Goal: Information Seeking & Learning: Compare options

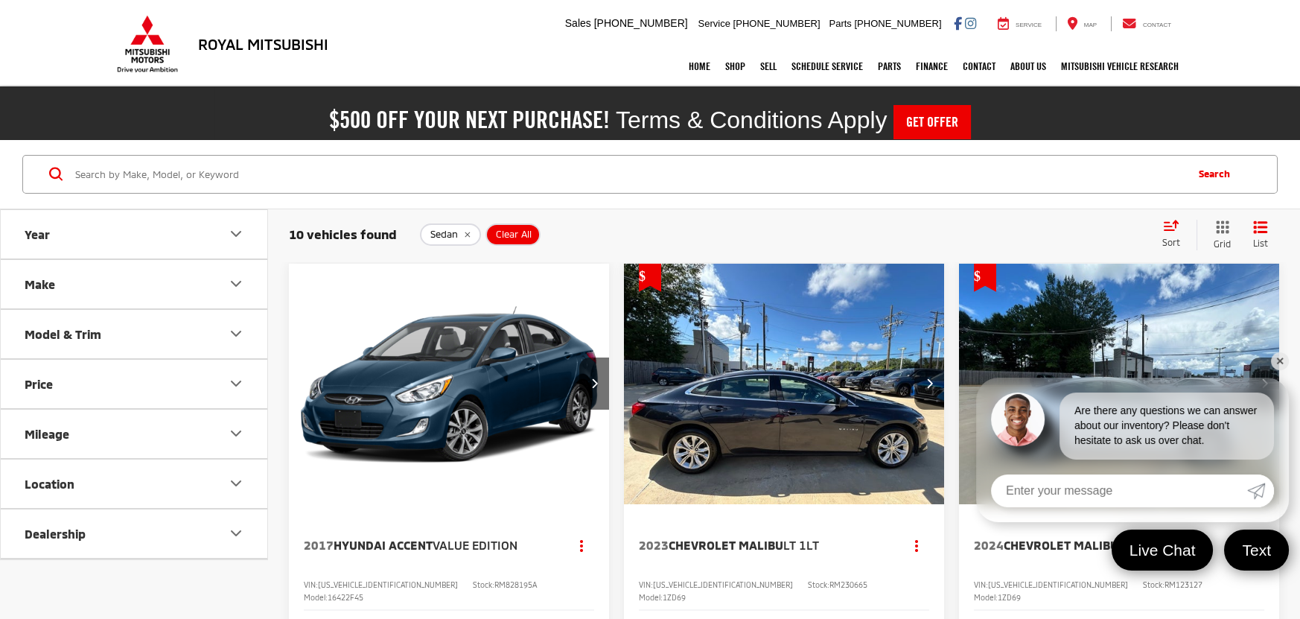
click at [1176, 229] on div "Sort" at bounding box center [1176, 235] width 42 height 30
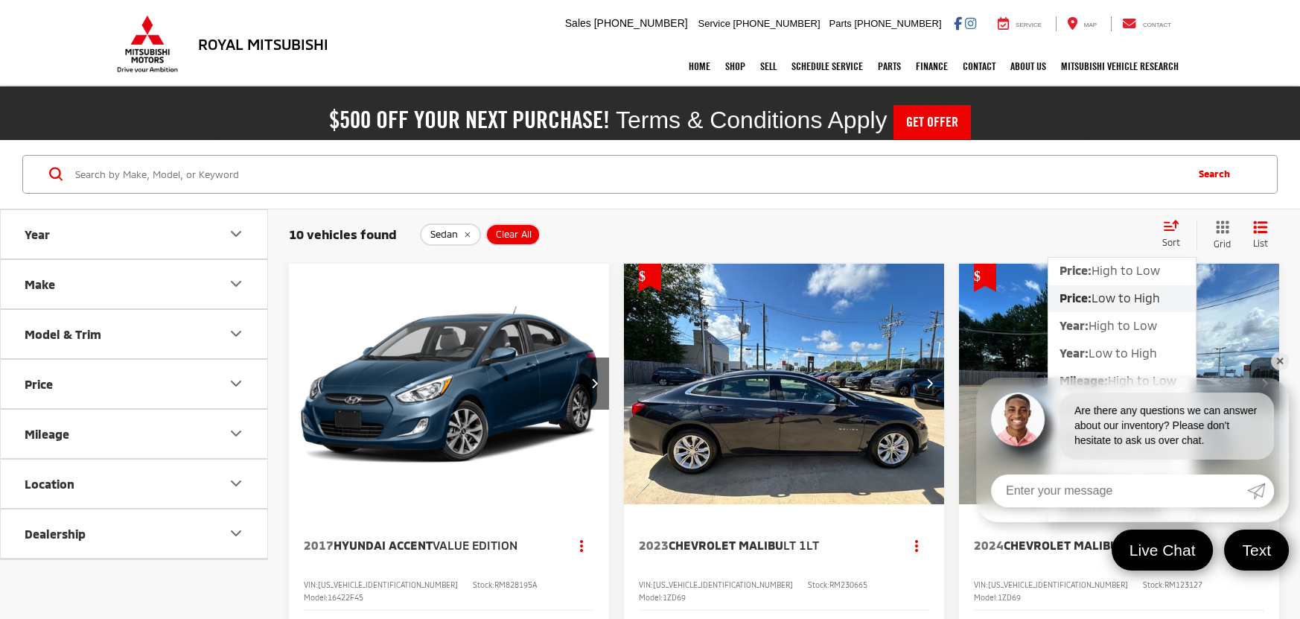
click at [1144, 305] on button "Price: Low to High" at bounding box center [1121, 298] width 147 height 27
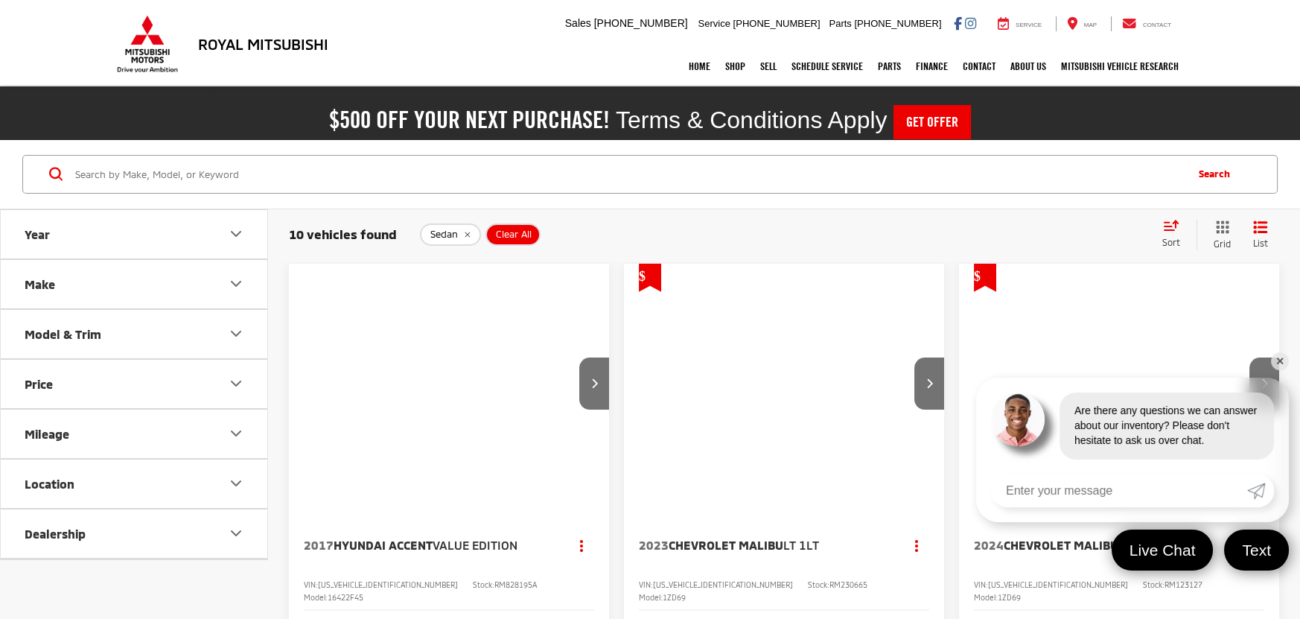
click at [1280, 361] on link "✕" at bounding box center [1280, 361] width 18 height 18
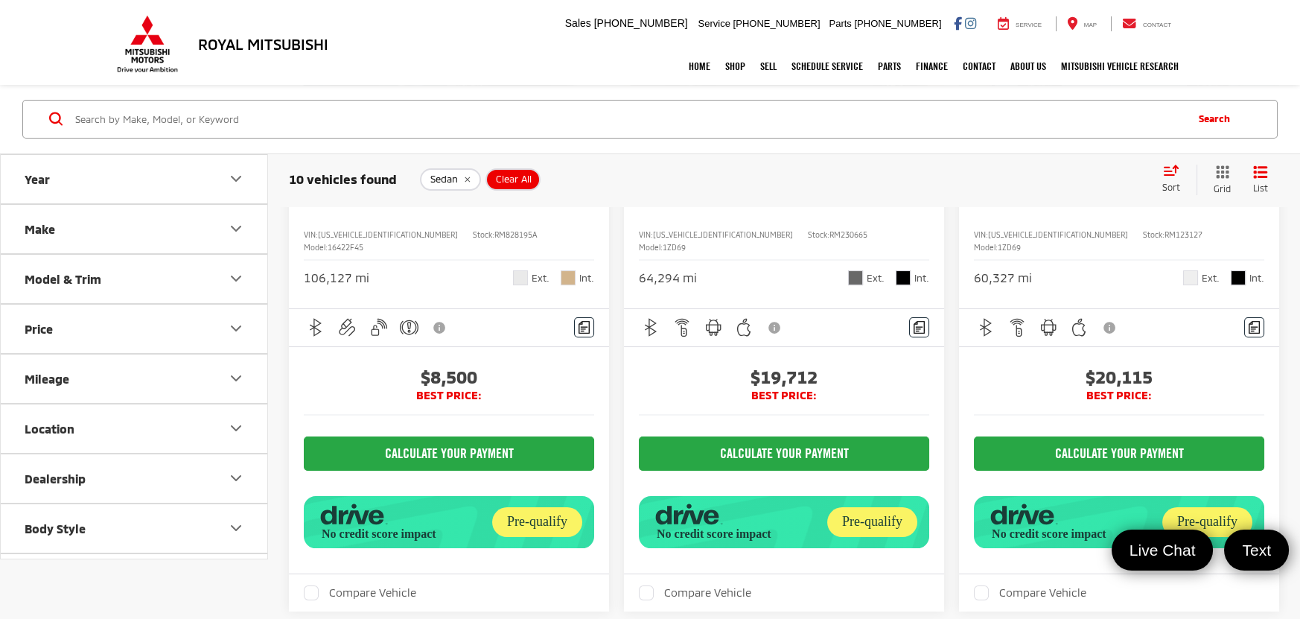
scroll to position [66, 0]
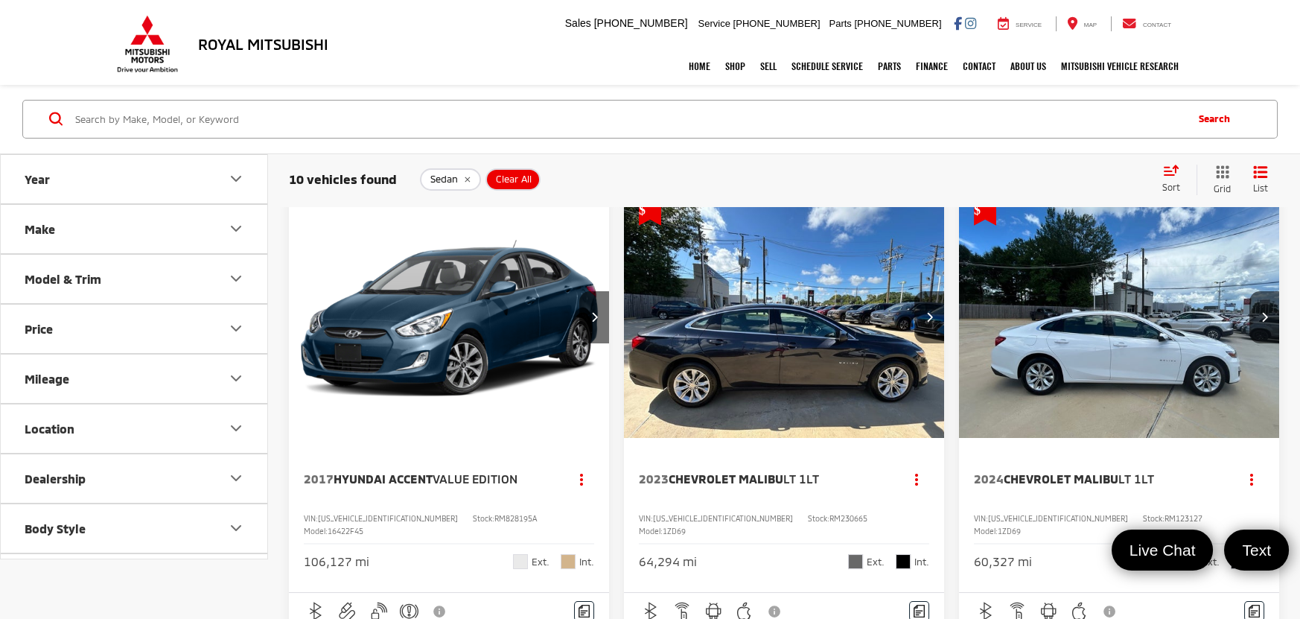
click at [462, 180] on icon "remove Sedan" at bounding box center [467, 180] width 10 height 9
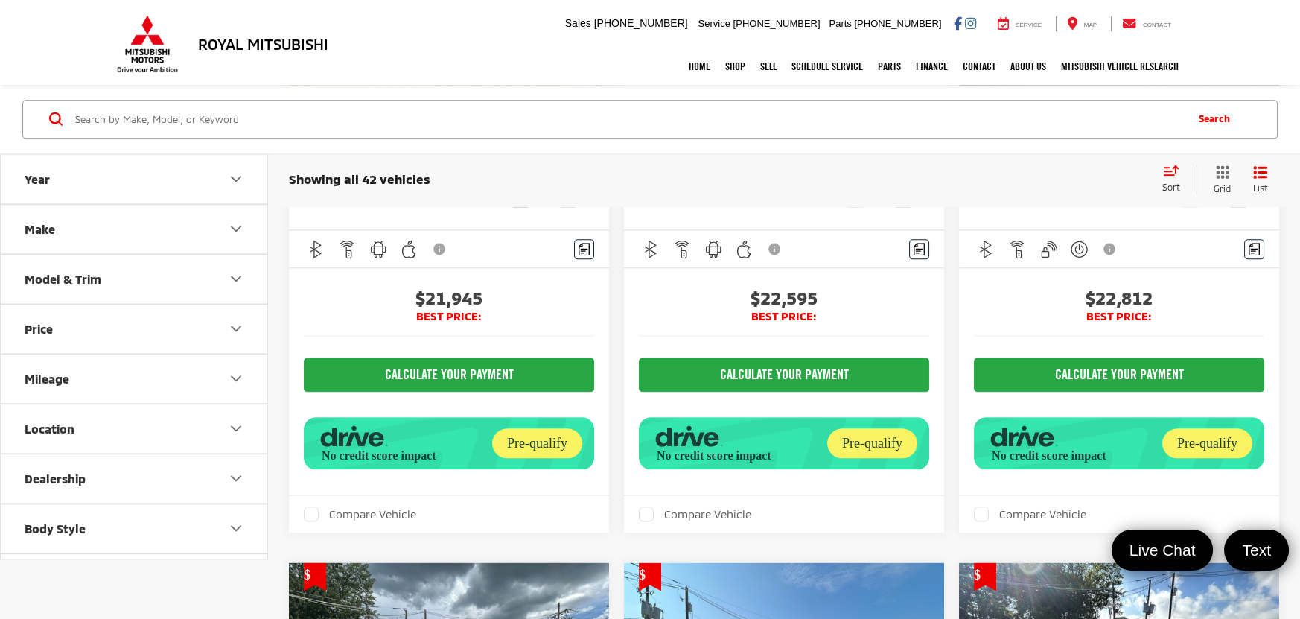
scroll to position [4812, 0]
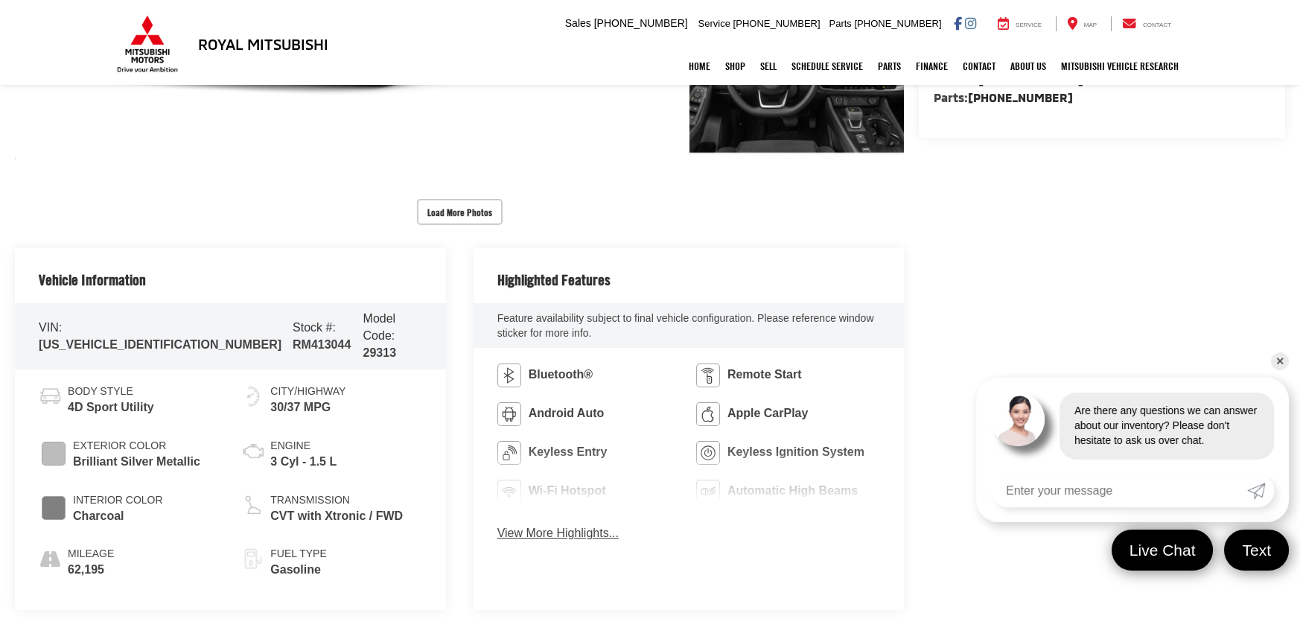
click at [1284, 357] on link "✕" at bounding box center [1280, 361] width 18 height 18
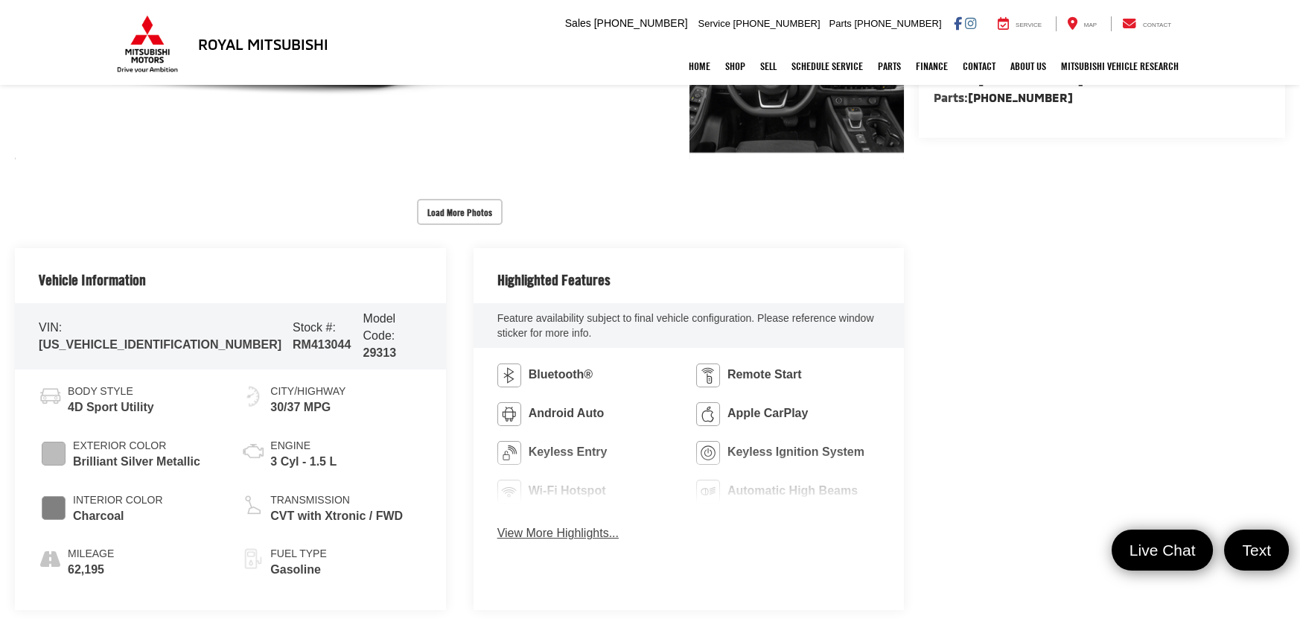
click at [564, 538] on button "View More Highlights..." at bounding box center [557, 533] width 121 height 17
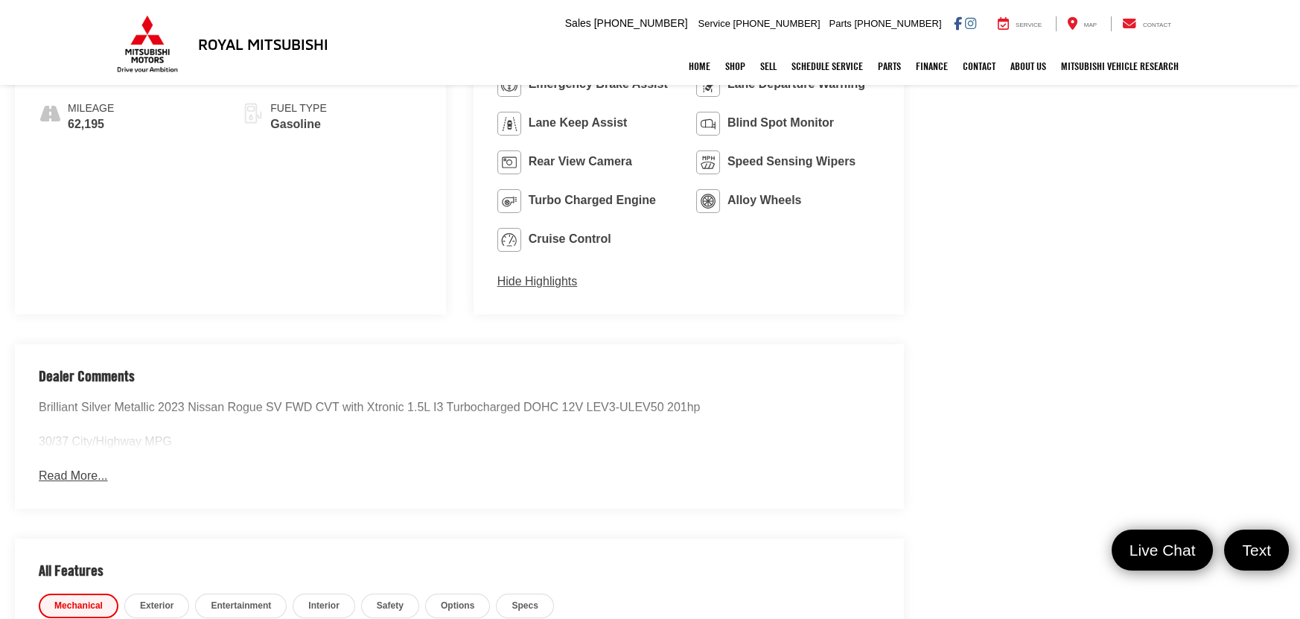
scroll to position [1072, 0]
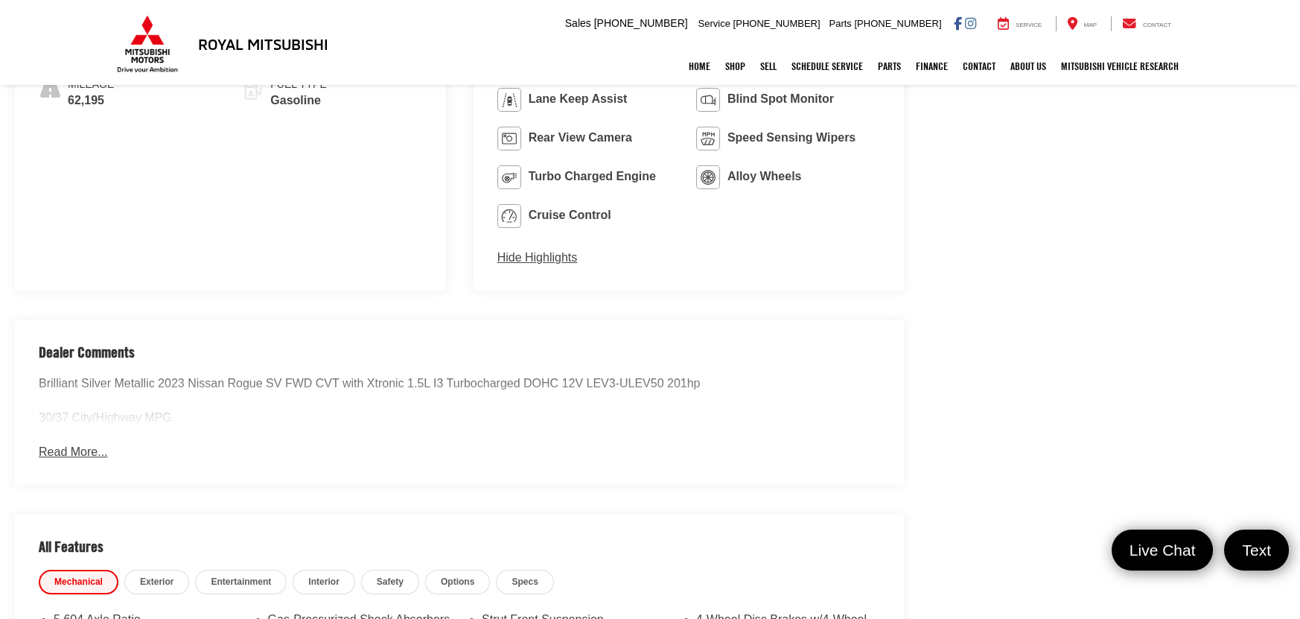
click at [104, 448] on button "Read More..." at bounding box center [73, 452] width 69 height 17
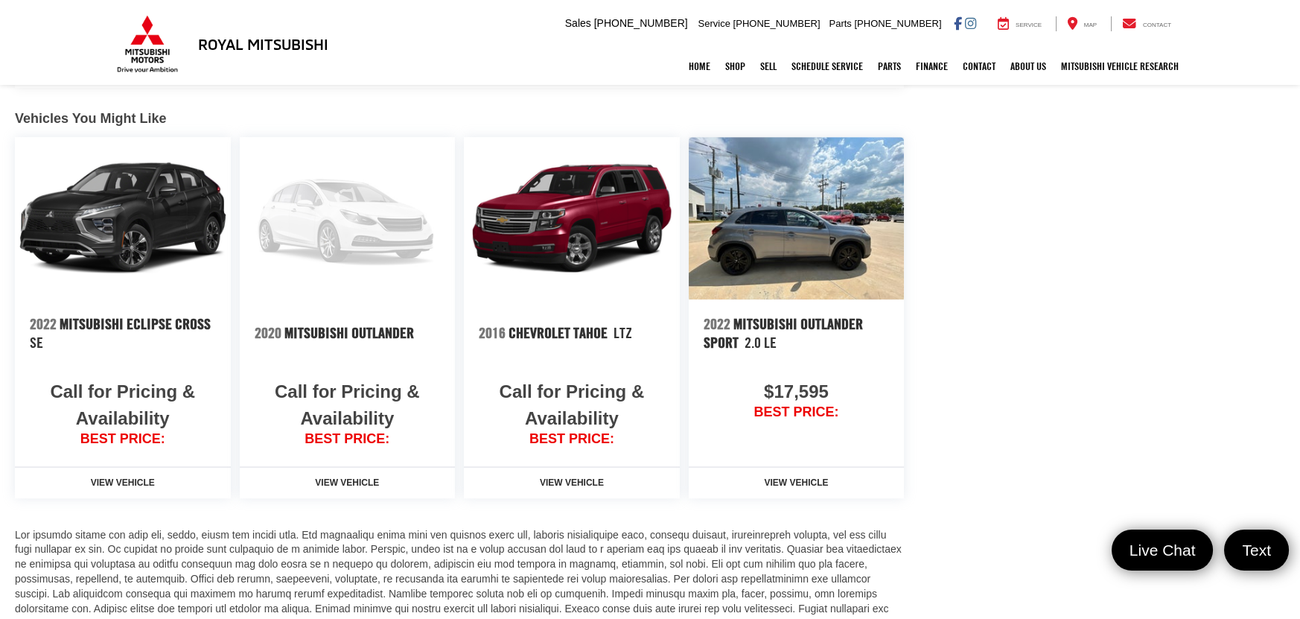
scroll to position [1742, 0]
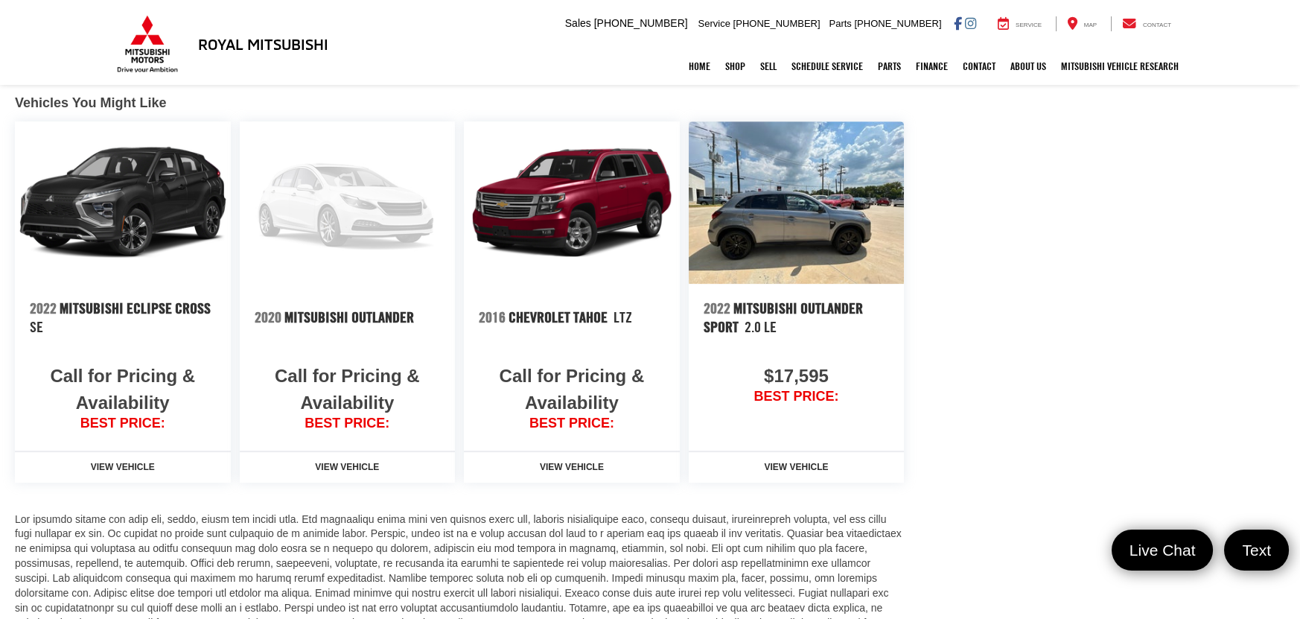
click at [604, 206] on img at bounding box center [572, 202] width 216 height 162
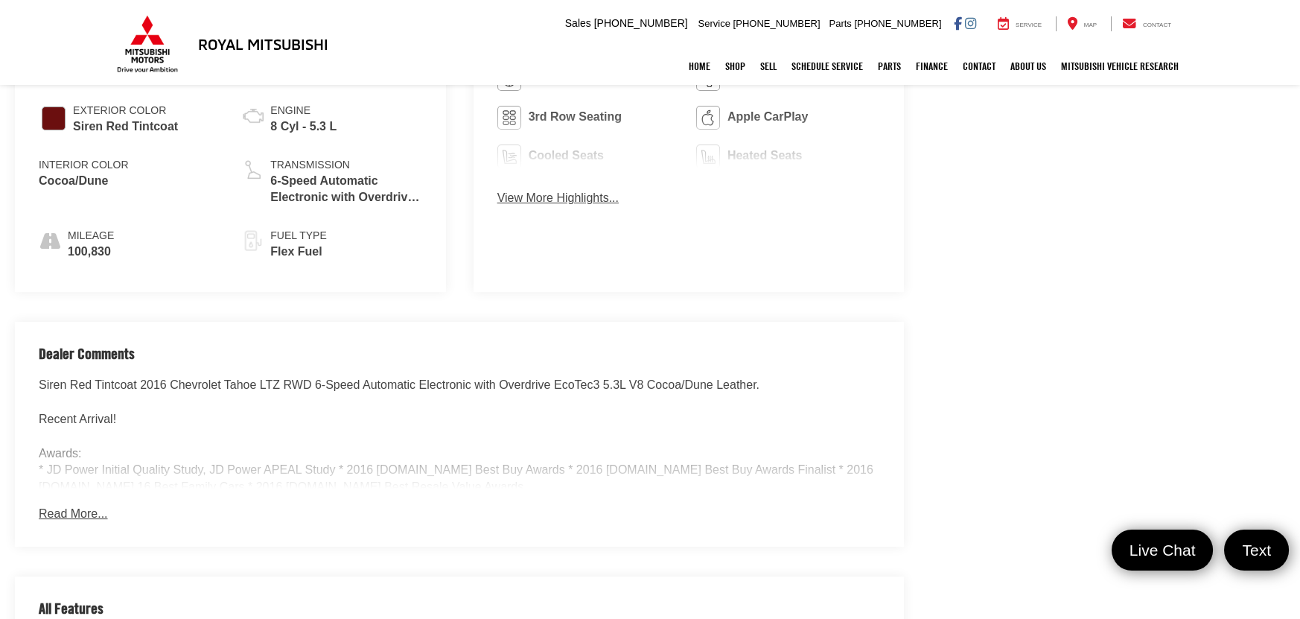
scroll to position [1072, 0]
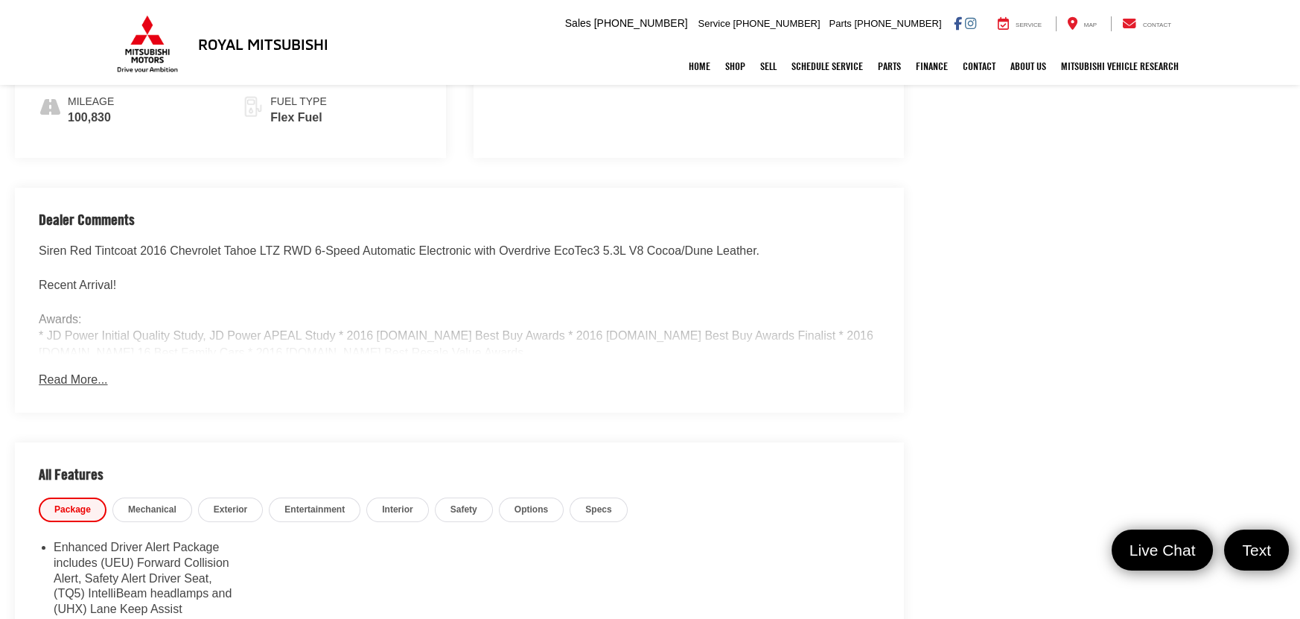
click at [83, 372] on button "Read More..." at bounding box center [73, 380] width 69 height 17
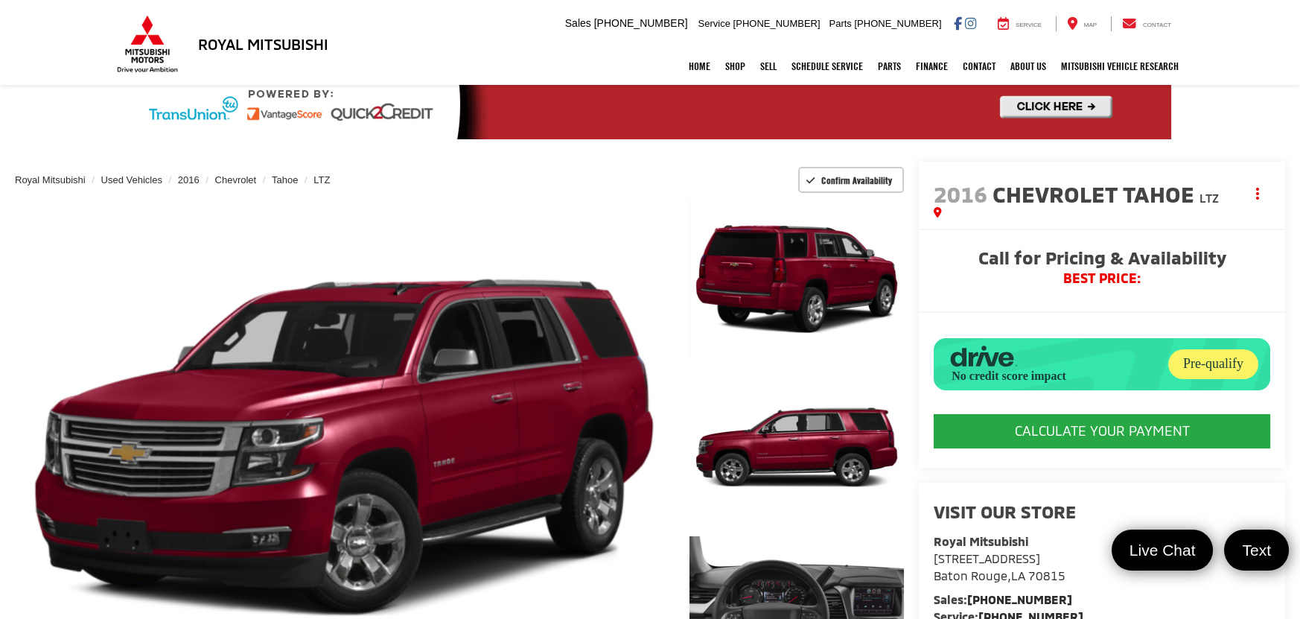
scroll to position [49, 0]
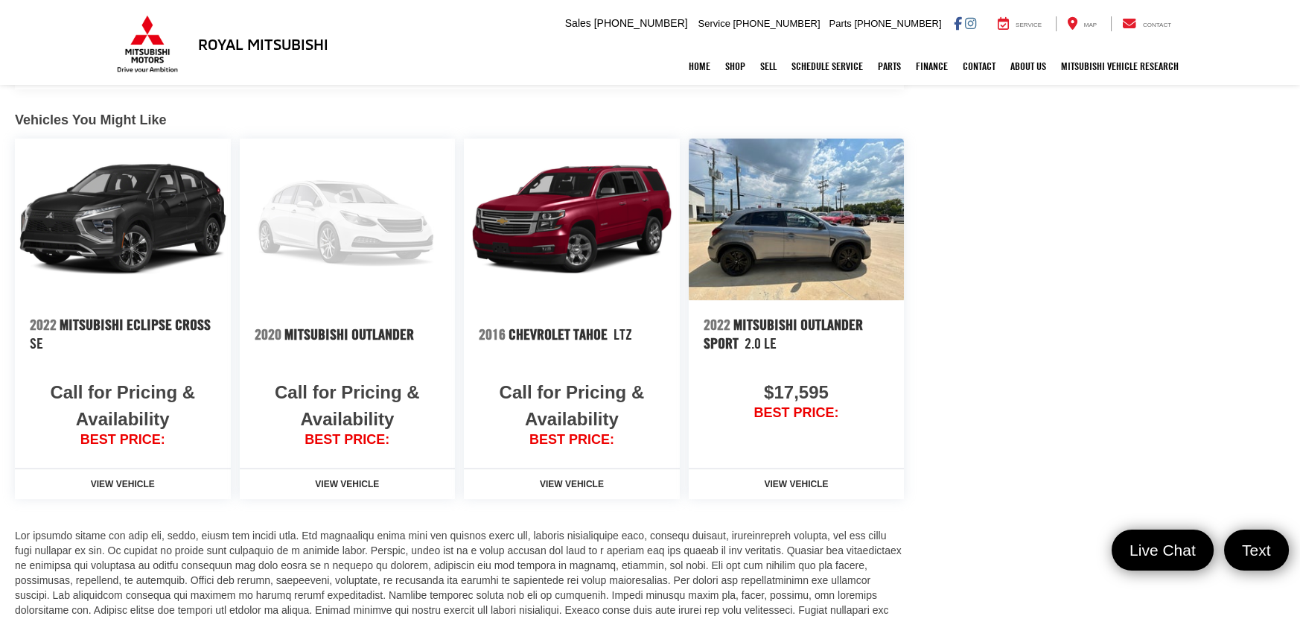
click at [779, 216] on img at bounding box center [797, 220] width 216 height 162
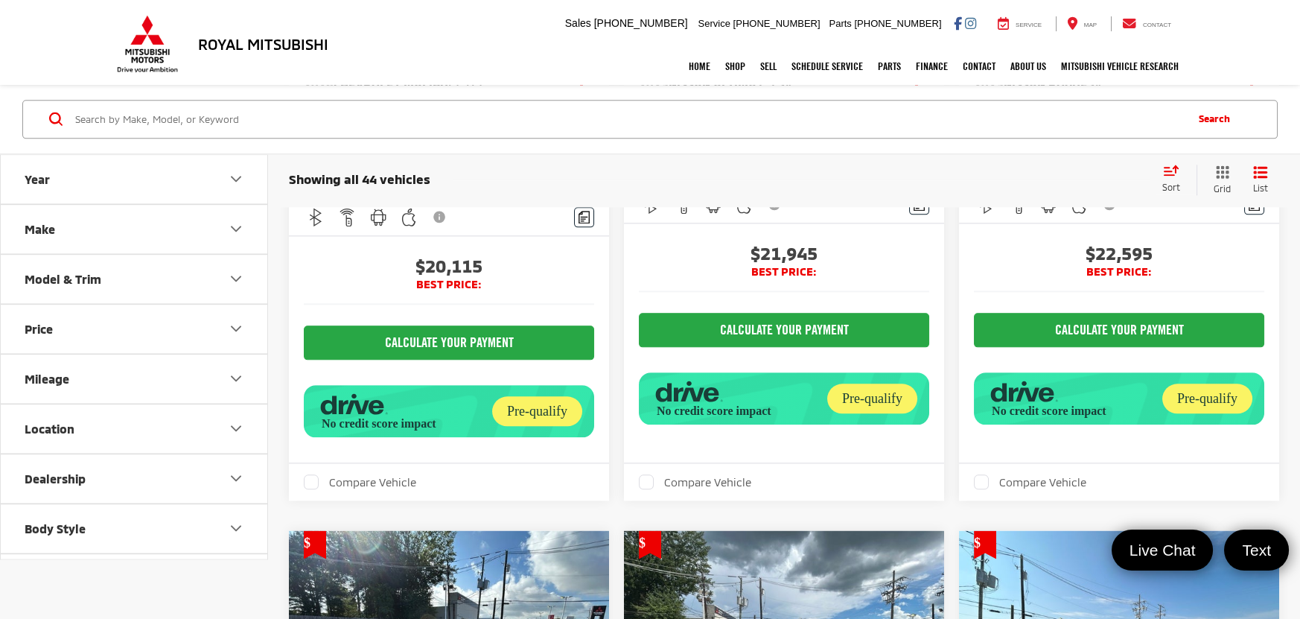
scroll to position [4825, 0]
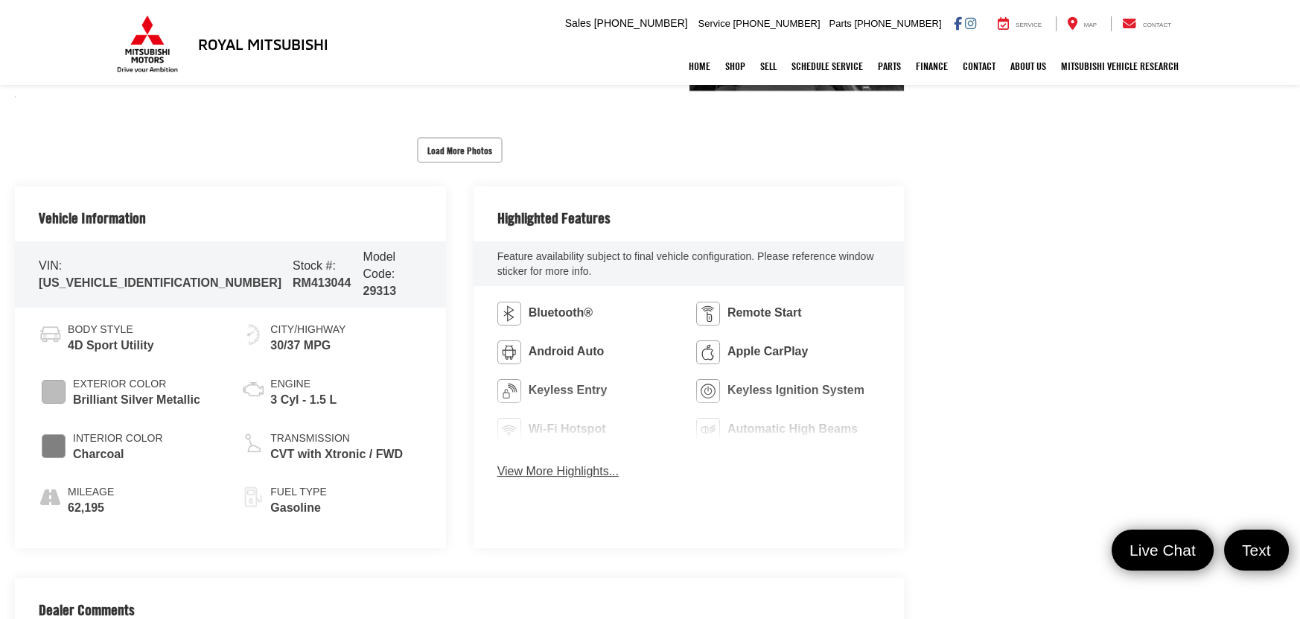
scroll to position [736, 0]
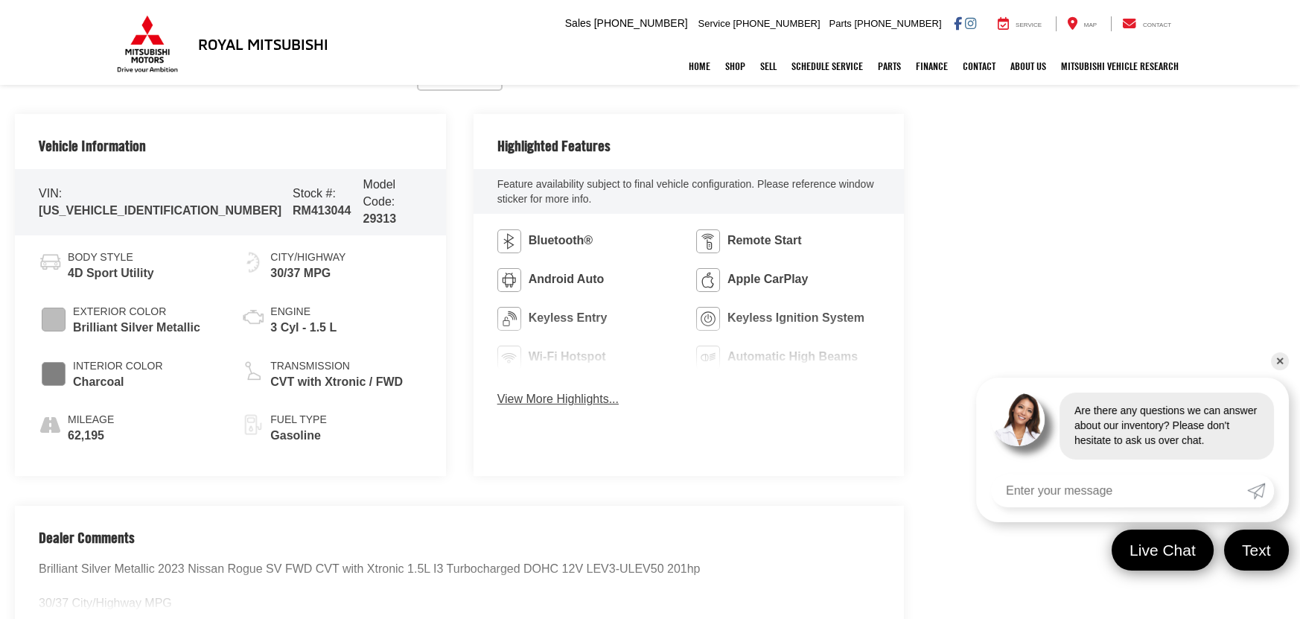
click at [532, 401] on button "View More Highlights..." at bounding box center [557, 399] width 121 height 17
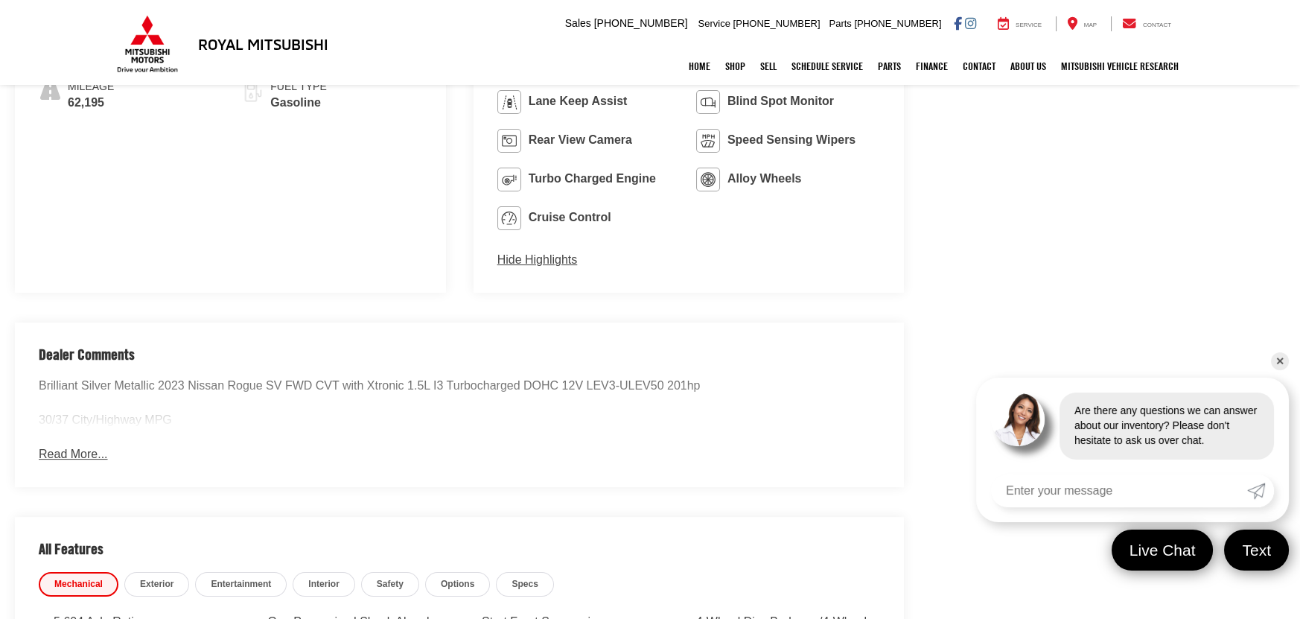
scroll to position [1072, 0]
click at [84, 456] on button "Read More..." at bounding box center [73, 452] width 69 height 17
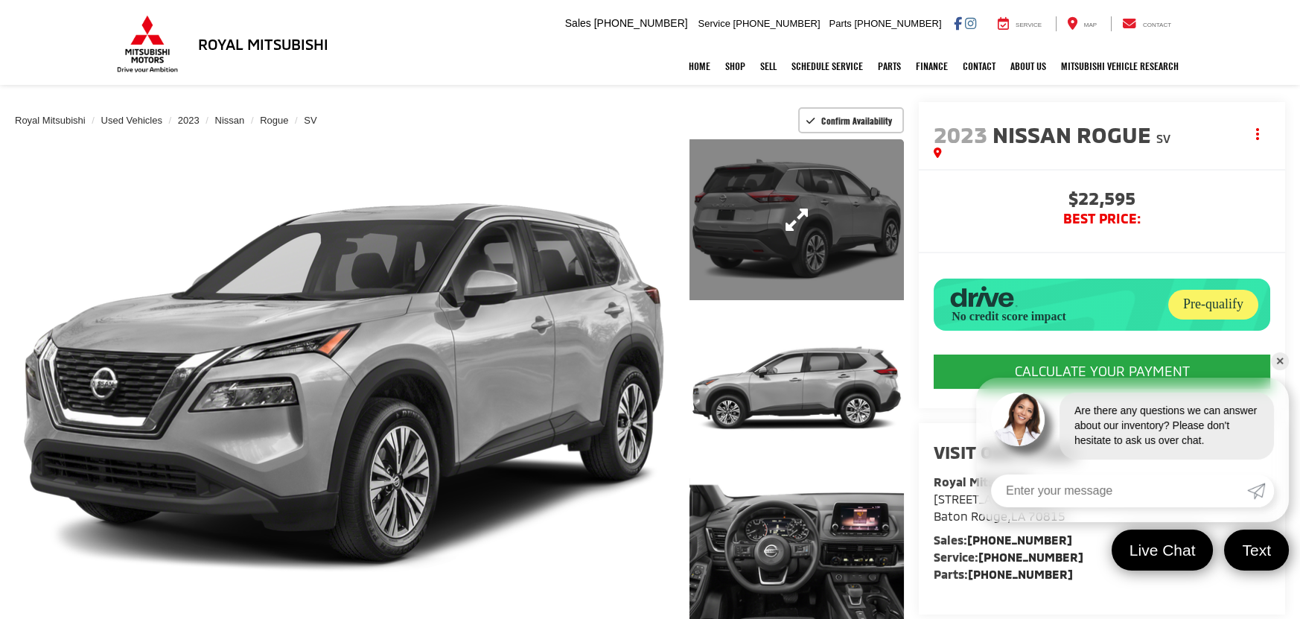
scroll to position [267, 0]
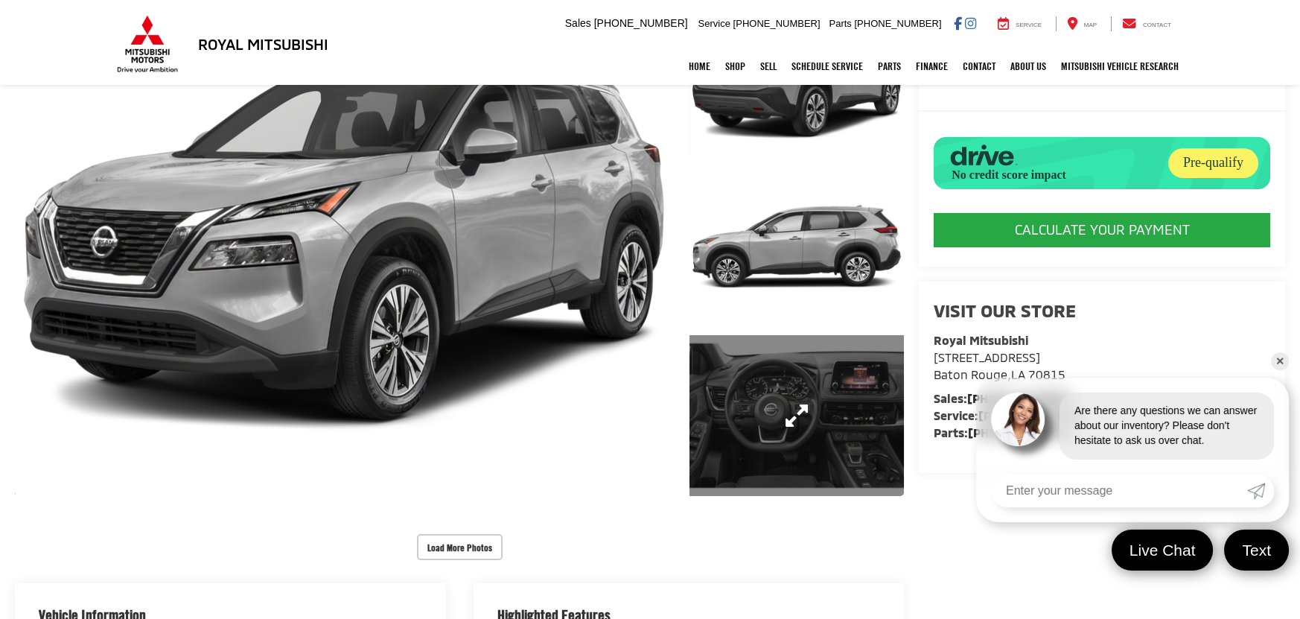
click at [827, 446] on link "Expand Photo 3" at bounding box center [797, 415] width 214 height 161
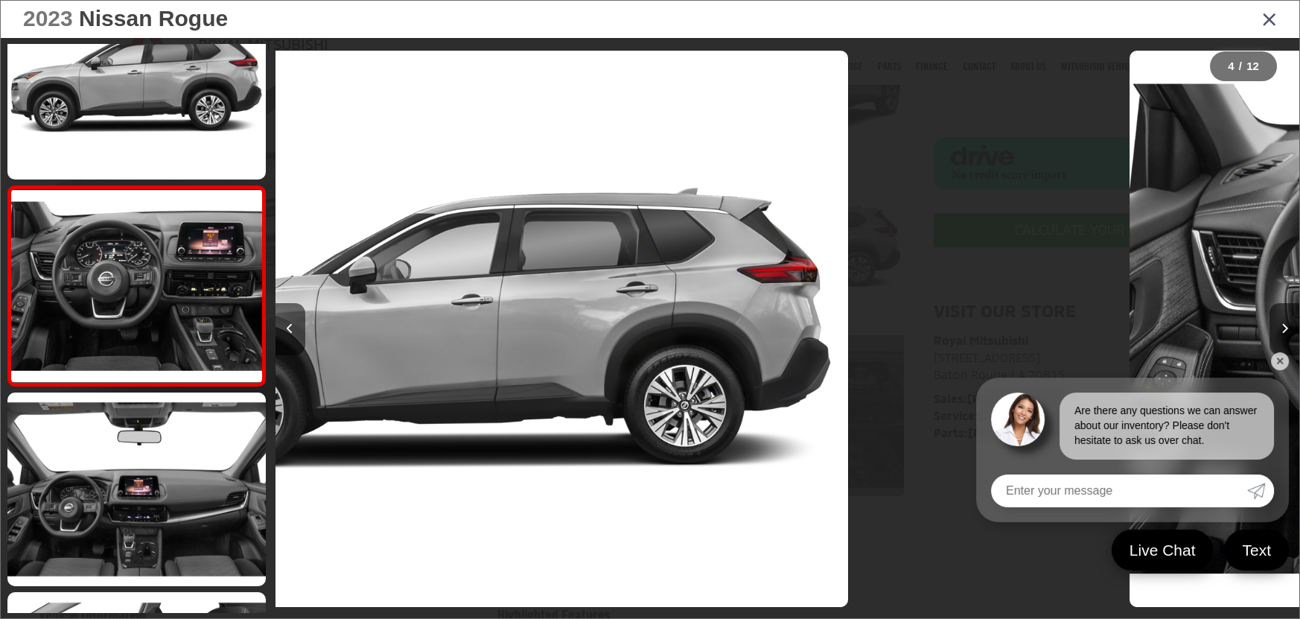
scroll to position [0, 3072]
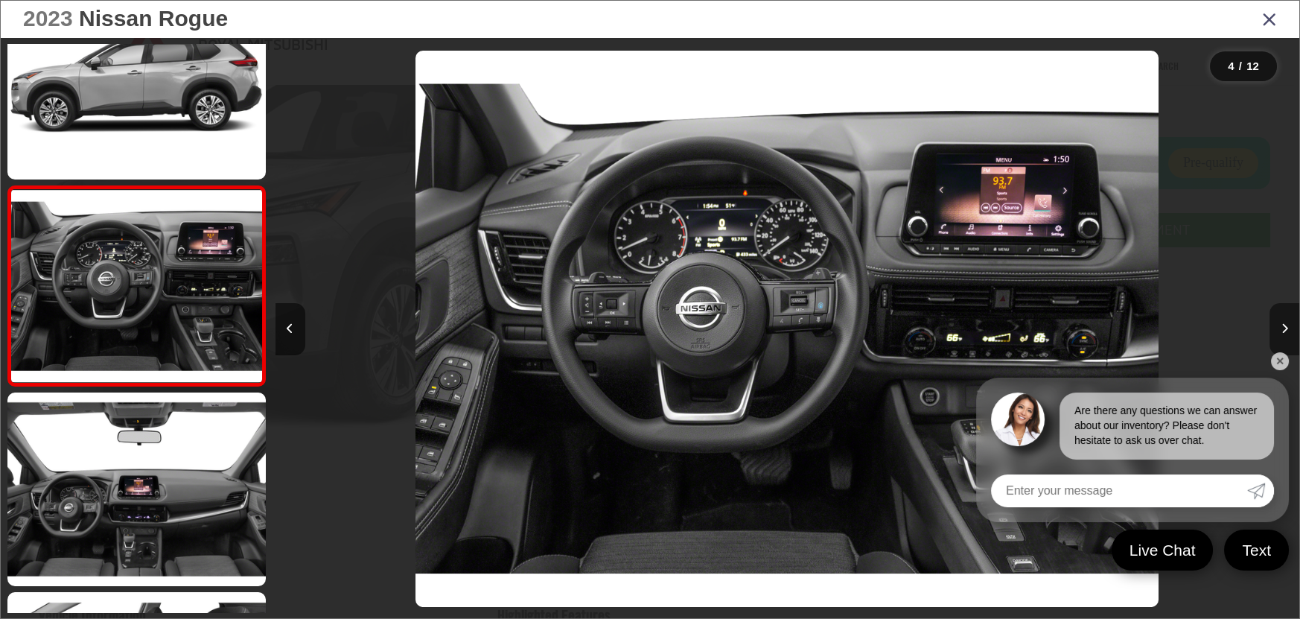
click at [1275, 352] on button "Next image" at bounding box center [1285, 329] width 30 height 52
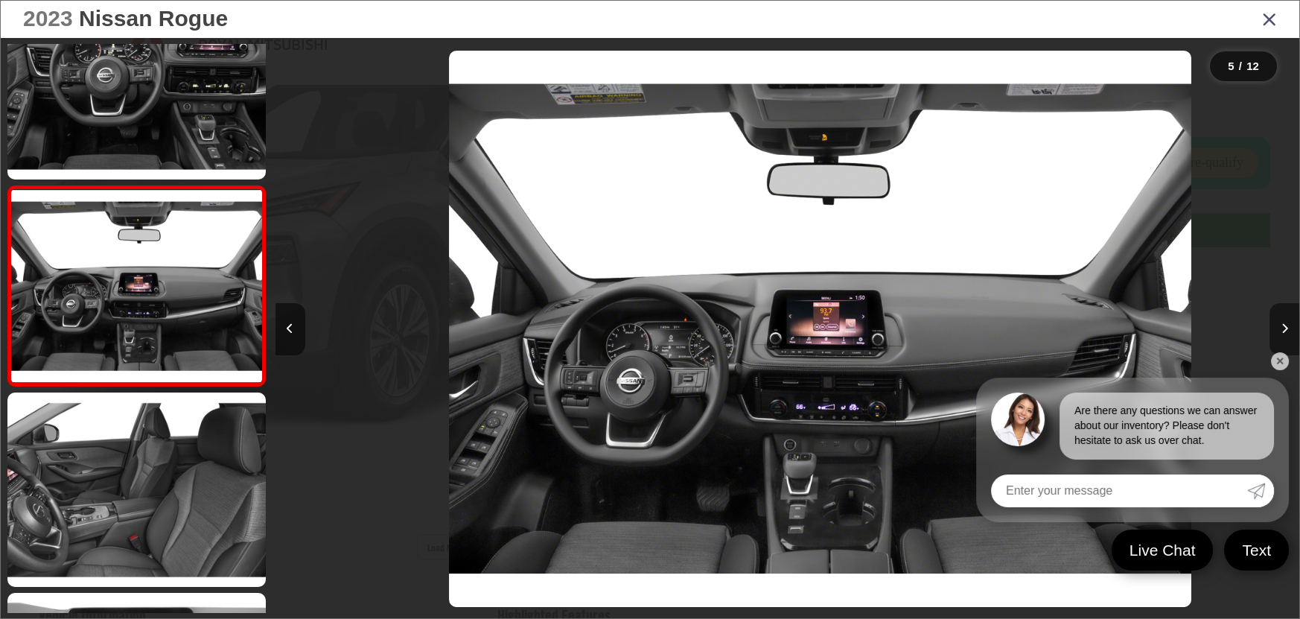
scroll to position [0, 4096]
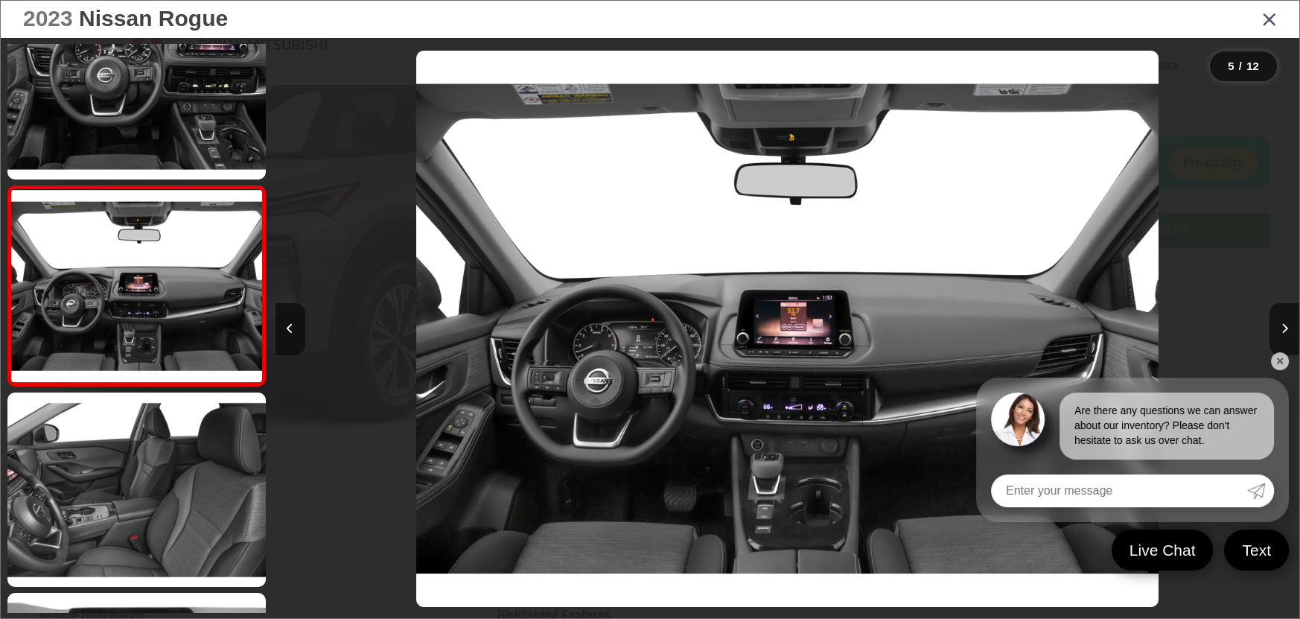
click at [1282, 359] on link "✕" at bounding box center [1280, 361] width 18 height 18
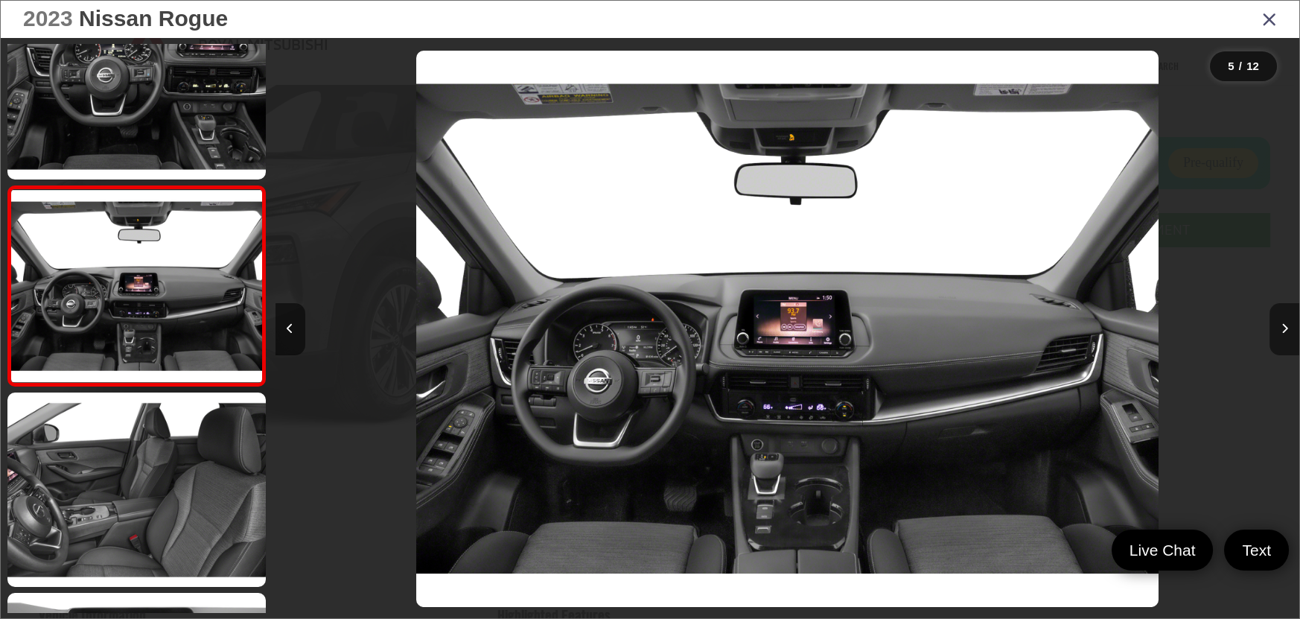
click at [1290, 327] on button "Next image" at bounding box center [1285, 329] width 30 height 52
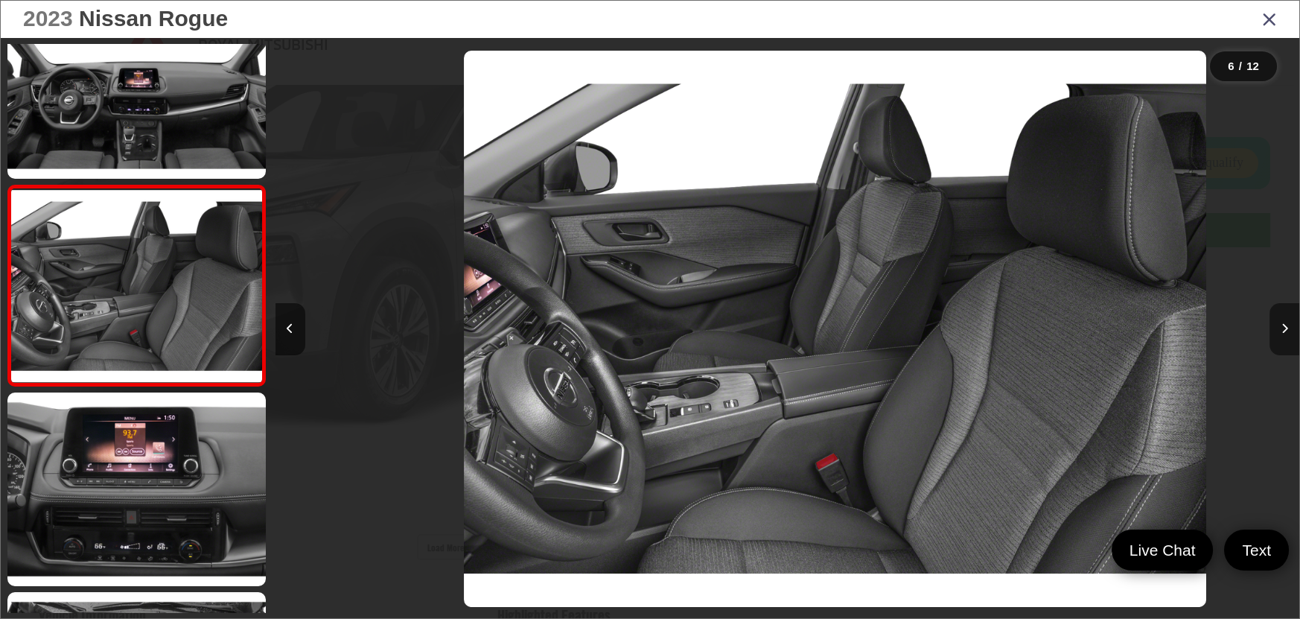
scroll to position [0, 5120]
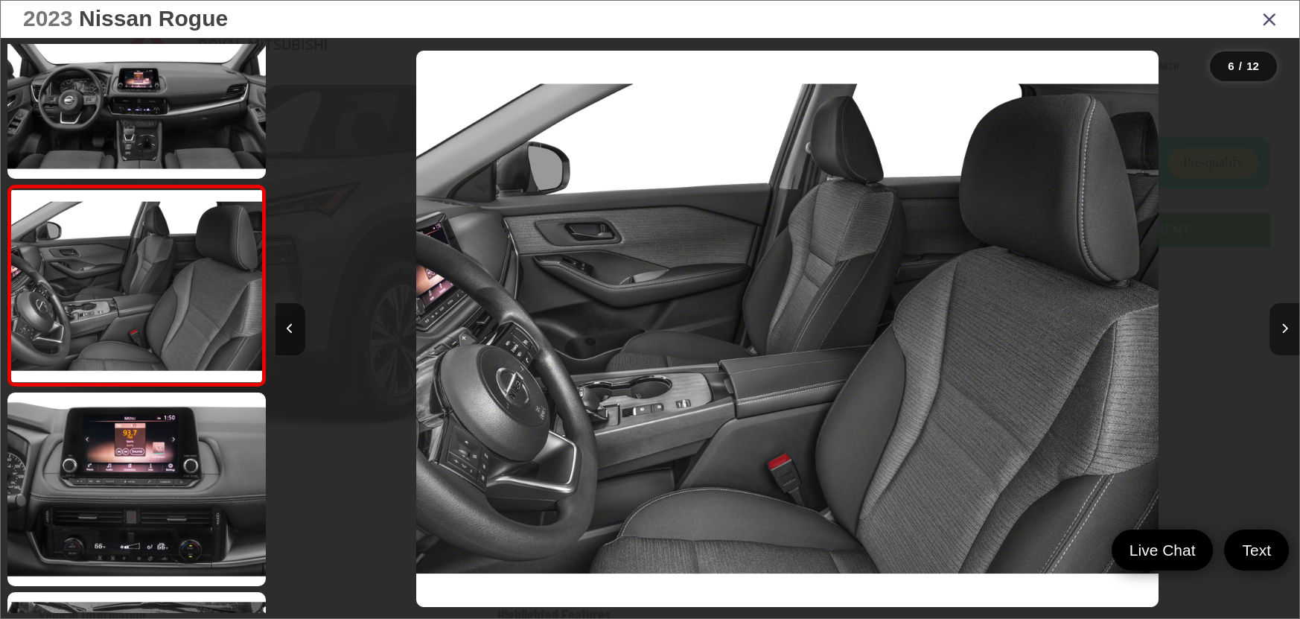
click at [1290, 327] on button "Next image" at bounding box center [1285, 329] width 30 height 52
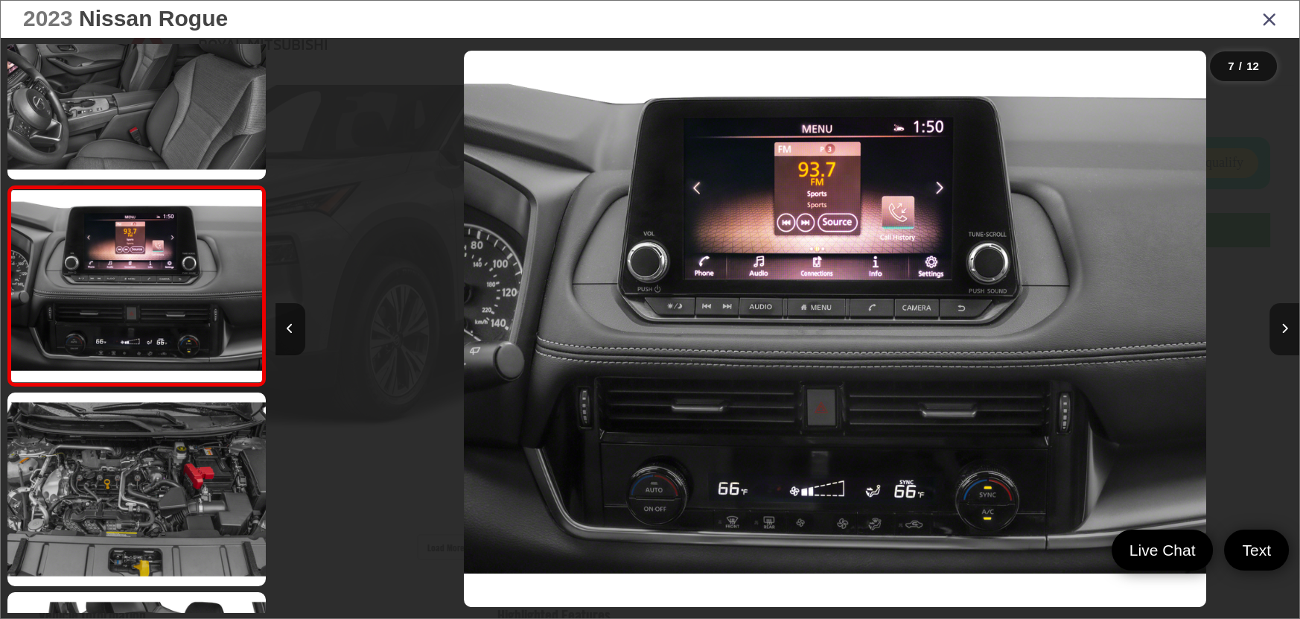
scroll to position [0, 6144]
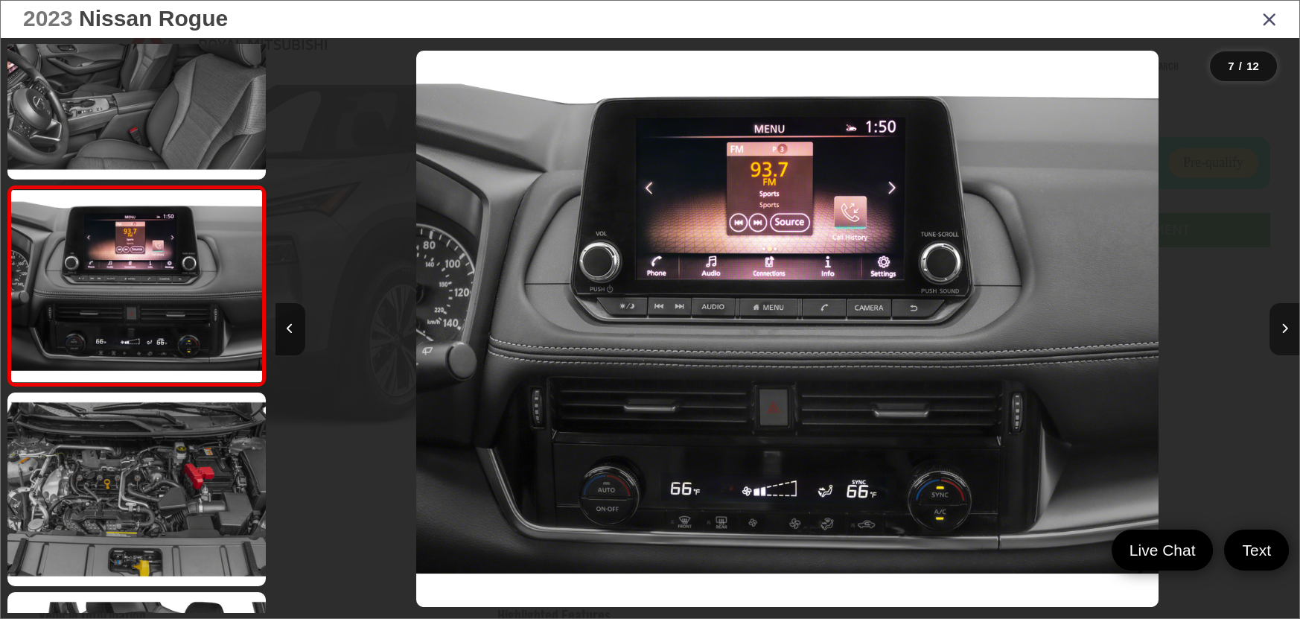
click at [1290, 327] on button "Next image" at bounding box center [1285, 329] width 30 height 52
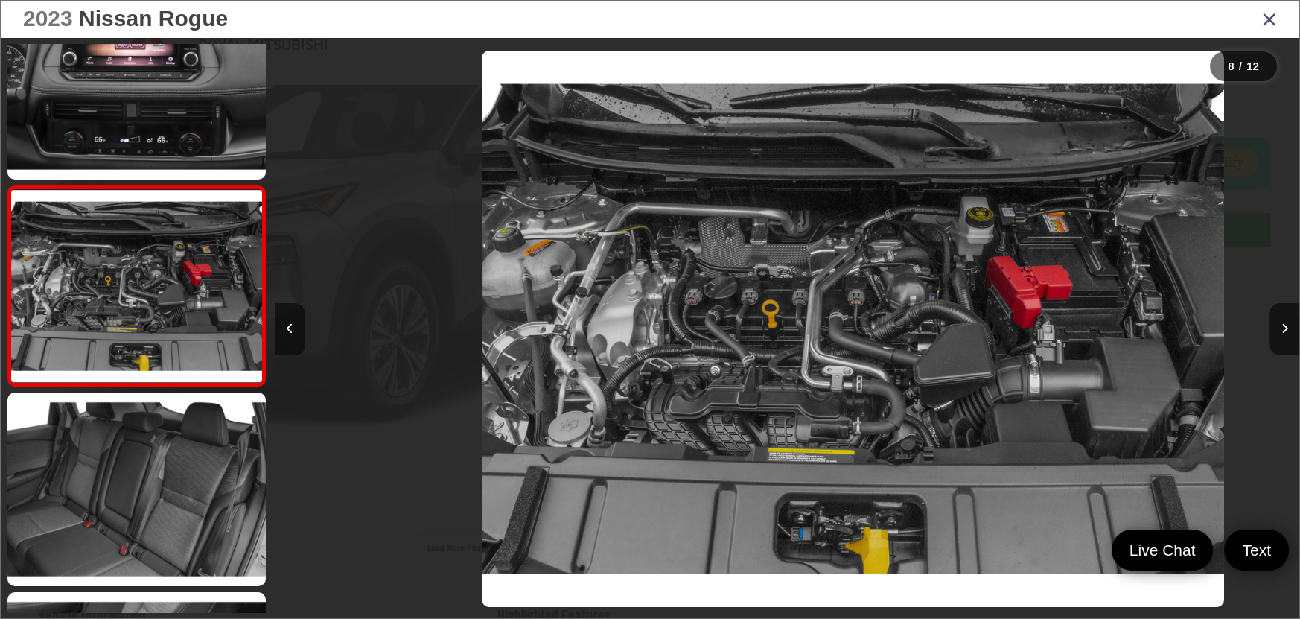
scroll to position [0, 0]
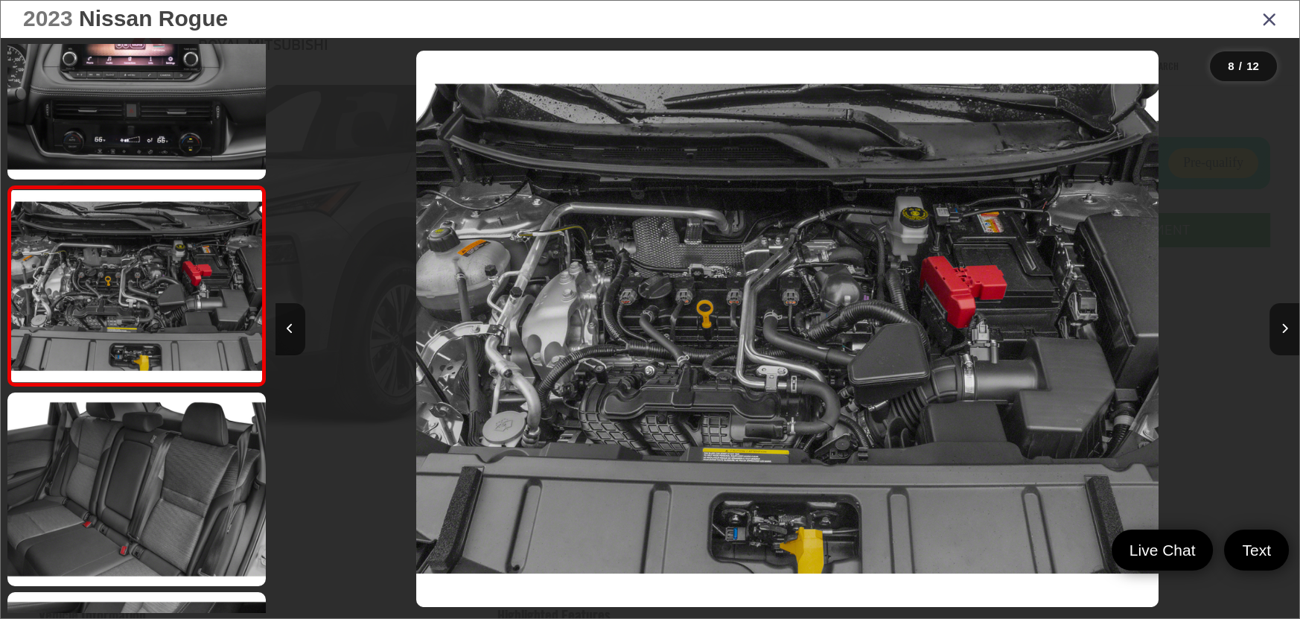
click at [1279, 20] on div "2023 Nissan Rogue" at bounding box center [650, 19] width 1299 height 37
click at [1258, 22] on div "2023 Nissan Rogue" at bounding box center [650, 19] width 1299 height 37
click at [1264, 18] on icon "Close gallery" at bounding box center [1269, 18] width 15 height 19
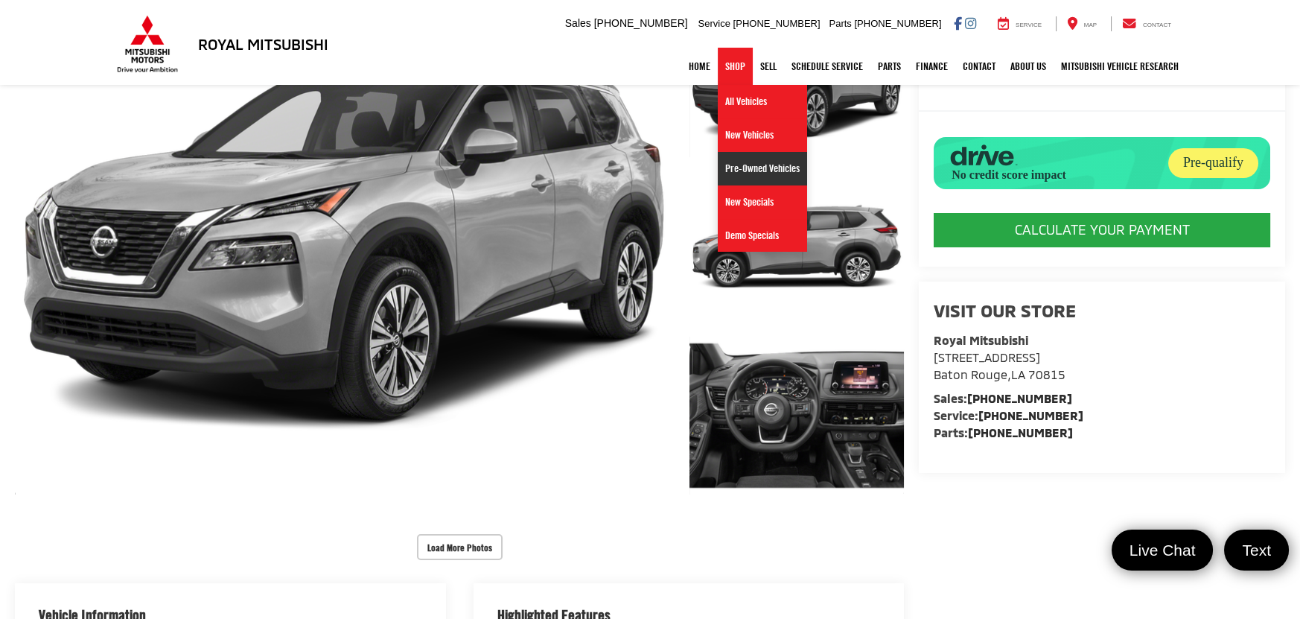
click at [771, 165] on link "Pre-Owned Vehicles" at bounding box center [762, 169] width 89 height 34
